Goal: Obtain resource: Obtain resource

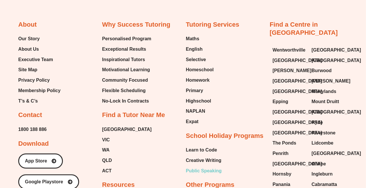
scroll to position [2434, 0]
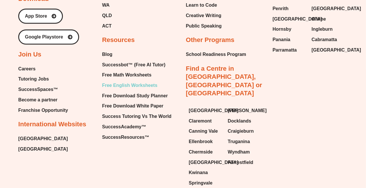
click at [139, 81] on span "Free English Worksheets" at bounding box center [129, 85] width 55 height 9
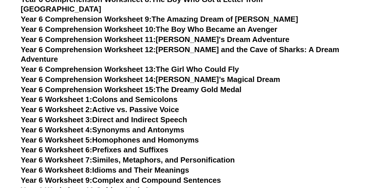
scroll to position [3360, 0]
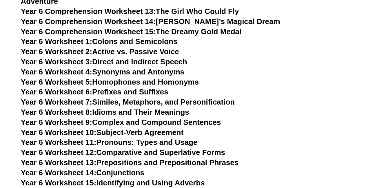
click at [141, 98] on link "Year 6 Worksheet 7: Similes, Metaphors, and Personification" at bounding box center [128, 102] width 214 height 9
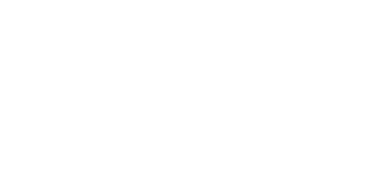
scroll to position [3505, 0]
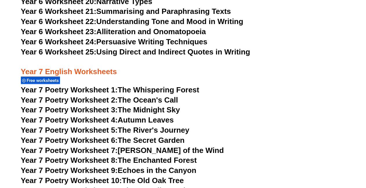
scroll to position [3563, 0]
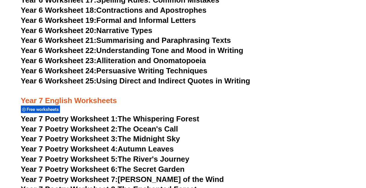
click at [196, 46] on link "Year 6 Worksheet 22: Understanding Tone and Mood in Writing" at bounding box center [132, 50] width 223 height 9
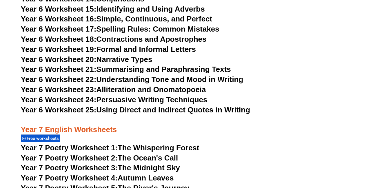
click at [144, 55] on link "Year 6 Worksheet 20: Narrative Types" at bounding box center [87, 59] width 132 height 9
click at [183, 65] on link "Year 6 Worksheet 21: Summarising and Paraphrasing Texts" at bounding box center [126, 69] width 210 height 9
